Goal: Information Seeking & Learning: Find contact information

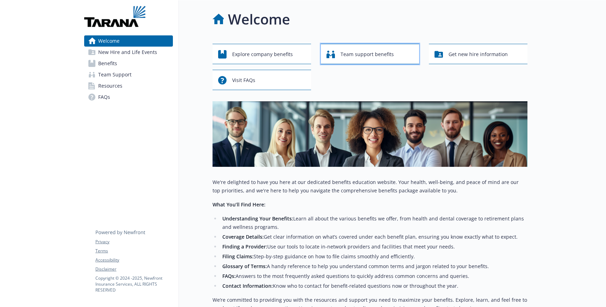
click at [346, 53] on span "Team support benefits" at bounding box center [367, 54] width 53 height 13
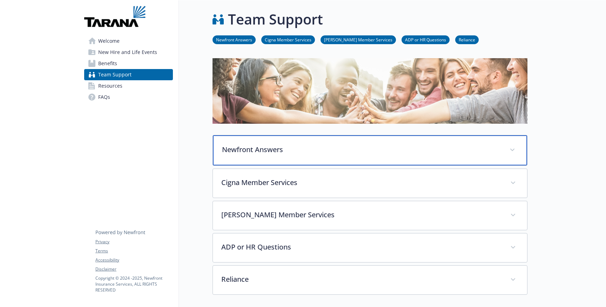
click at [324, 135] on div "Newfront Answers" at bounding box center [370, 150] width 314 height 30
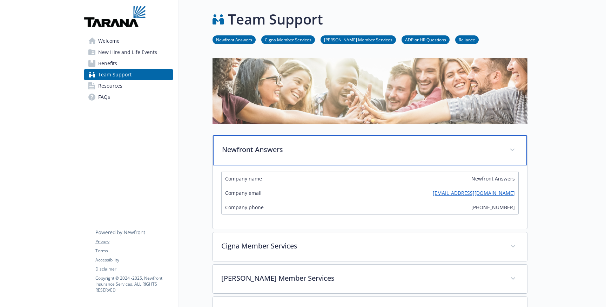
click at [324, 135] on div "Newfront Answers" at bounding box center [370, 150] width 314 height 30
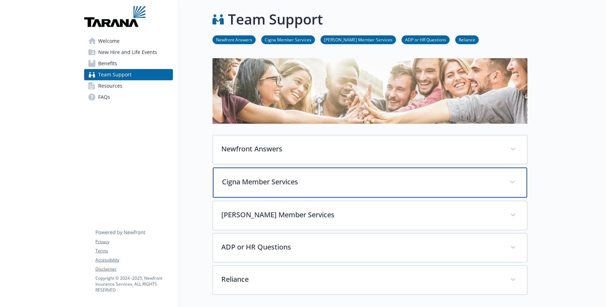
click at [326, 177] on p "Cigna Member Services" at bounding box center [361, 182] width 279 height 11
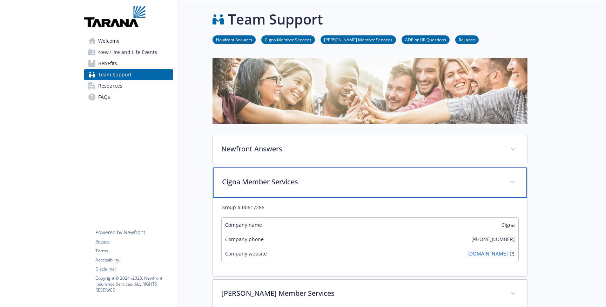
click at [326, 177] on p "Cigna Member Services" at bounding box center [361, 182] width 279 height 11
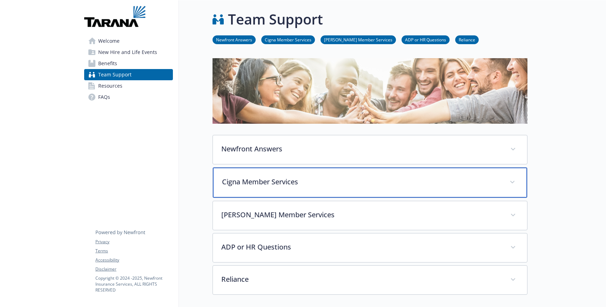
click at [299, 168] on div "Cigna Member Services" at bounding box center [370, 183] width 314 height 30
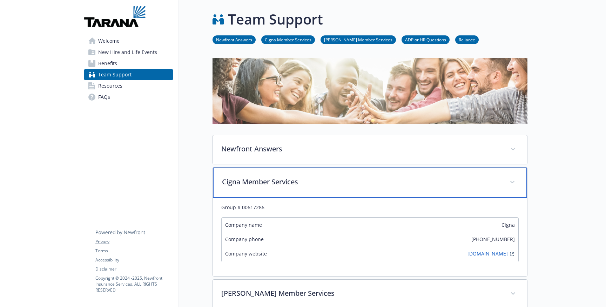
click at [299, 168] on div "Cigna Member Services" at bounding box center [370, 183] width 314 height 30
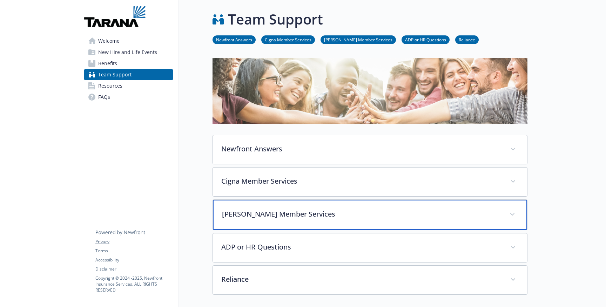
click at [302, 200] on div "[PERSON_NAME] Member Services" at bounding box center [370, 215] width 314 height 30
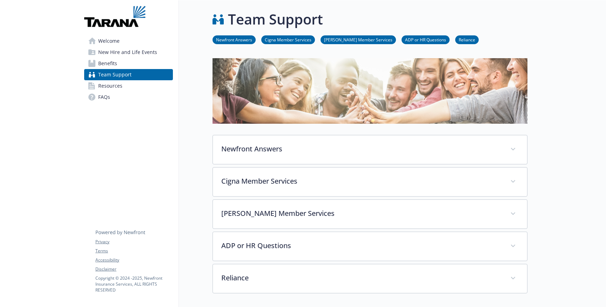
click at [150, 82] on link "Resources" at bounding box center [128, 85] width 89 height 11
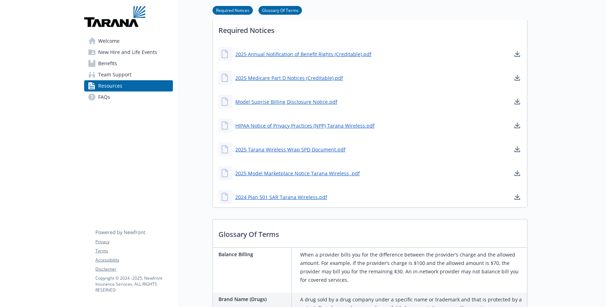
scroll to position [192, 0]
